Goal: Information Seeking & Learning: Find specific page/section

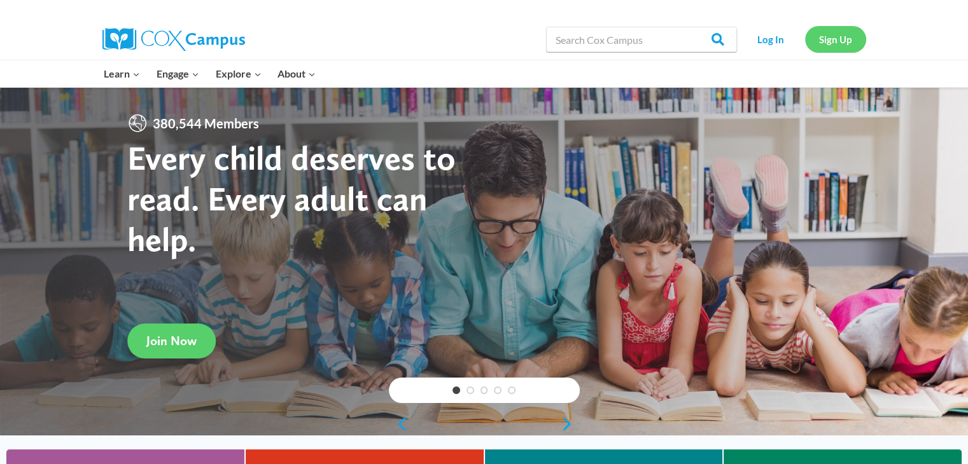
click at [825, 48] on link "Sign Up" at bounding box center [835, 39] width 61 height 26
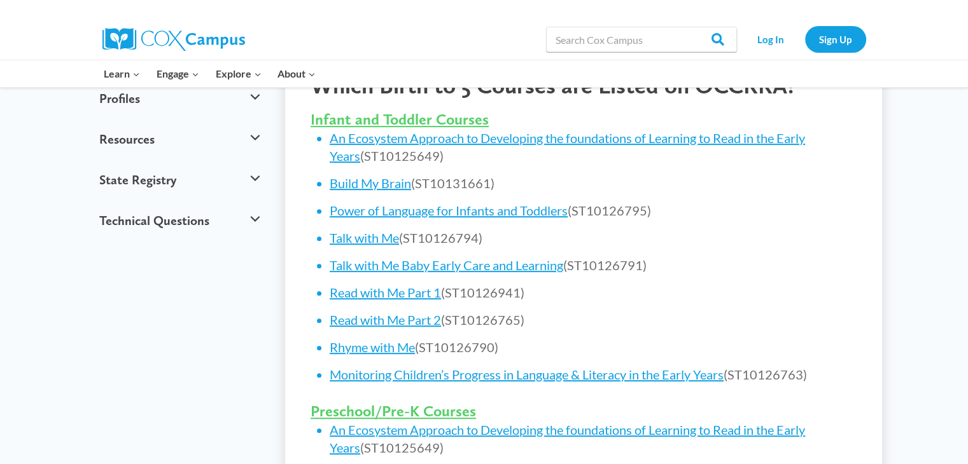
scroll to position [501, 0]
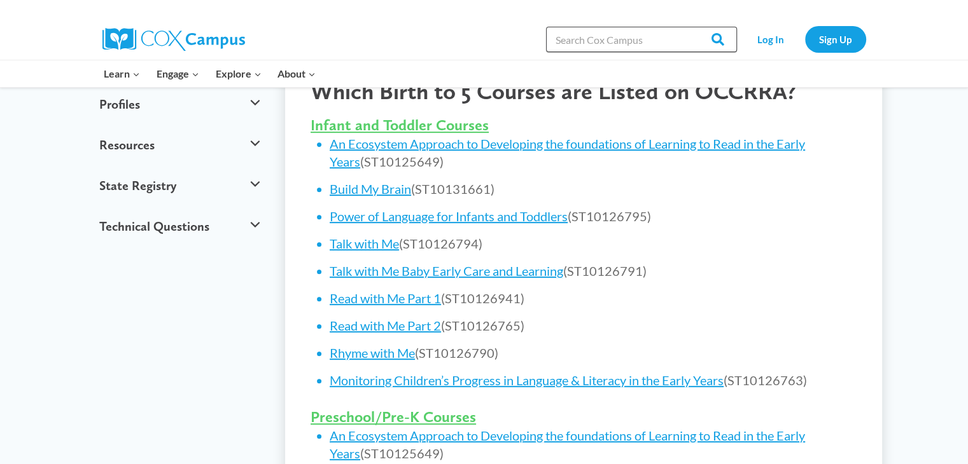
click at [670, 45] on input "Search in [URL][DOMAIN_NAME]" at bounding box center [641, 39] width 191 height 25
type input "meaningful conversations ps/pk"
click at [687, 27] on input "Search" at bounding box center [712, 39] width 50 height 25
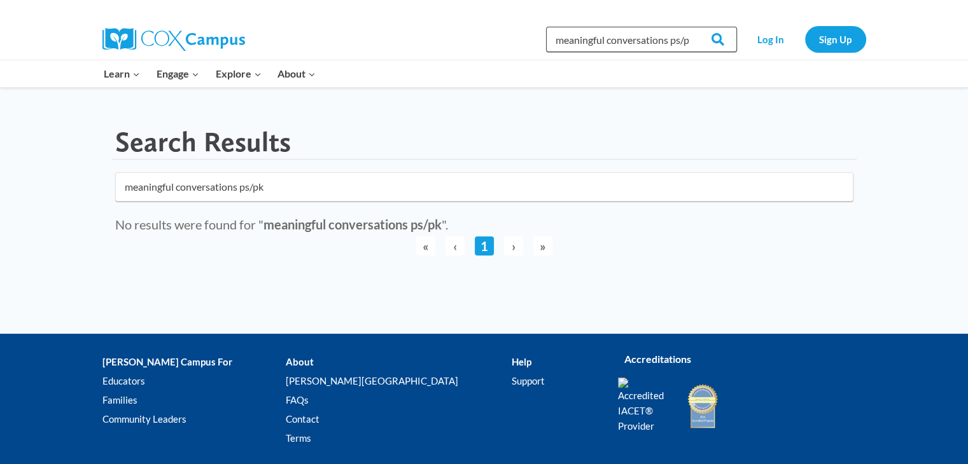
click at [683, 39] on input "meaningful conversations ps/pk" at bounding box center [641, 39] width 191 height 25
type input "meaningful conversations"
click at [687, 27] on input "Search" at bounding box center [712, 39] width 50 height 25
